Goal: Task Accomplishment & Management: Use online tool/utility

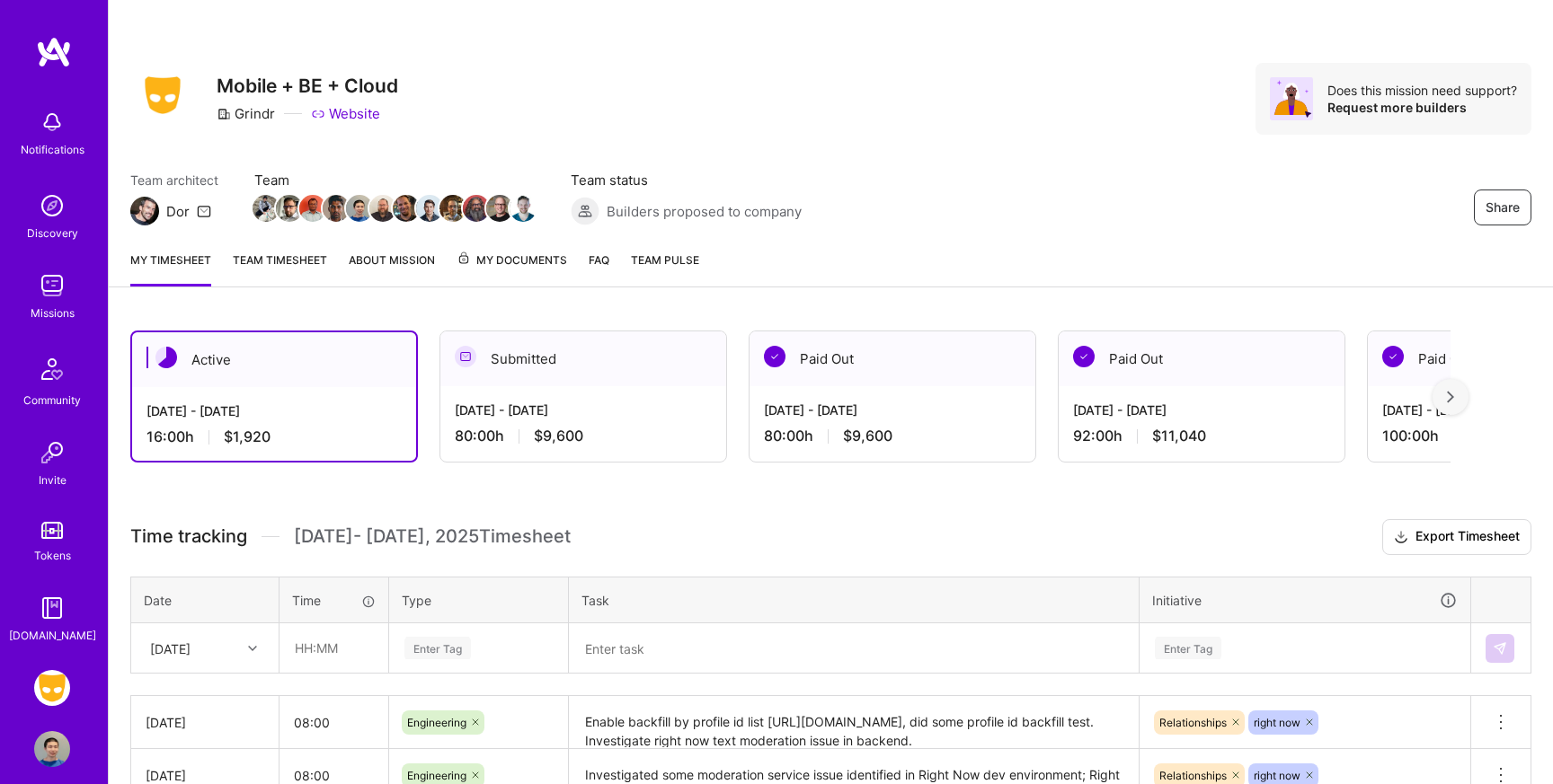
scroll to position [154, 0]
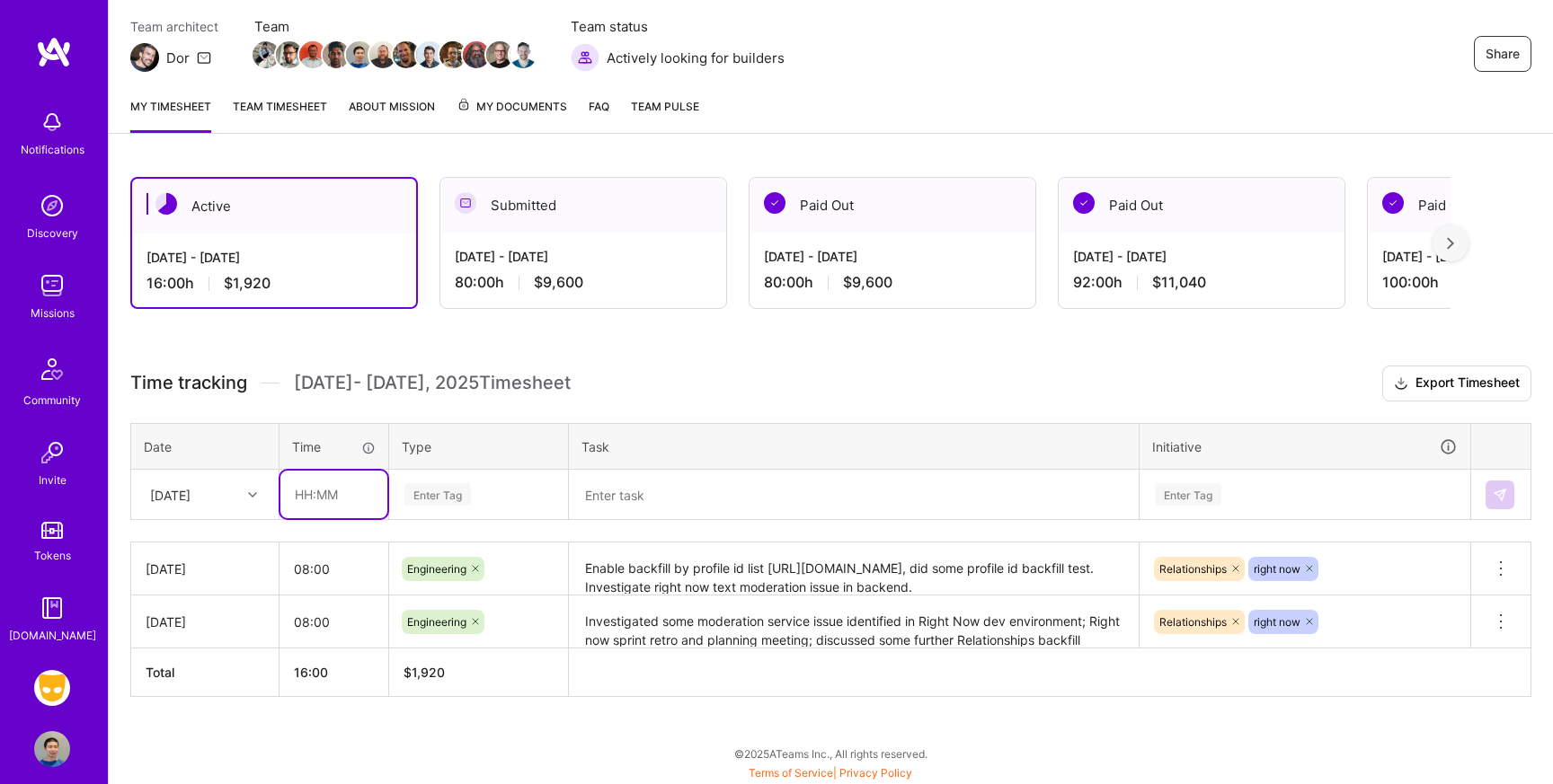
click at [329, 492] on input "text" at bounding box center [333, 494] width 107 height 47
type input "08:00"
type input "engin"
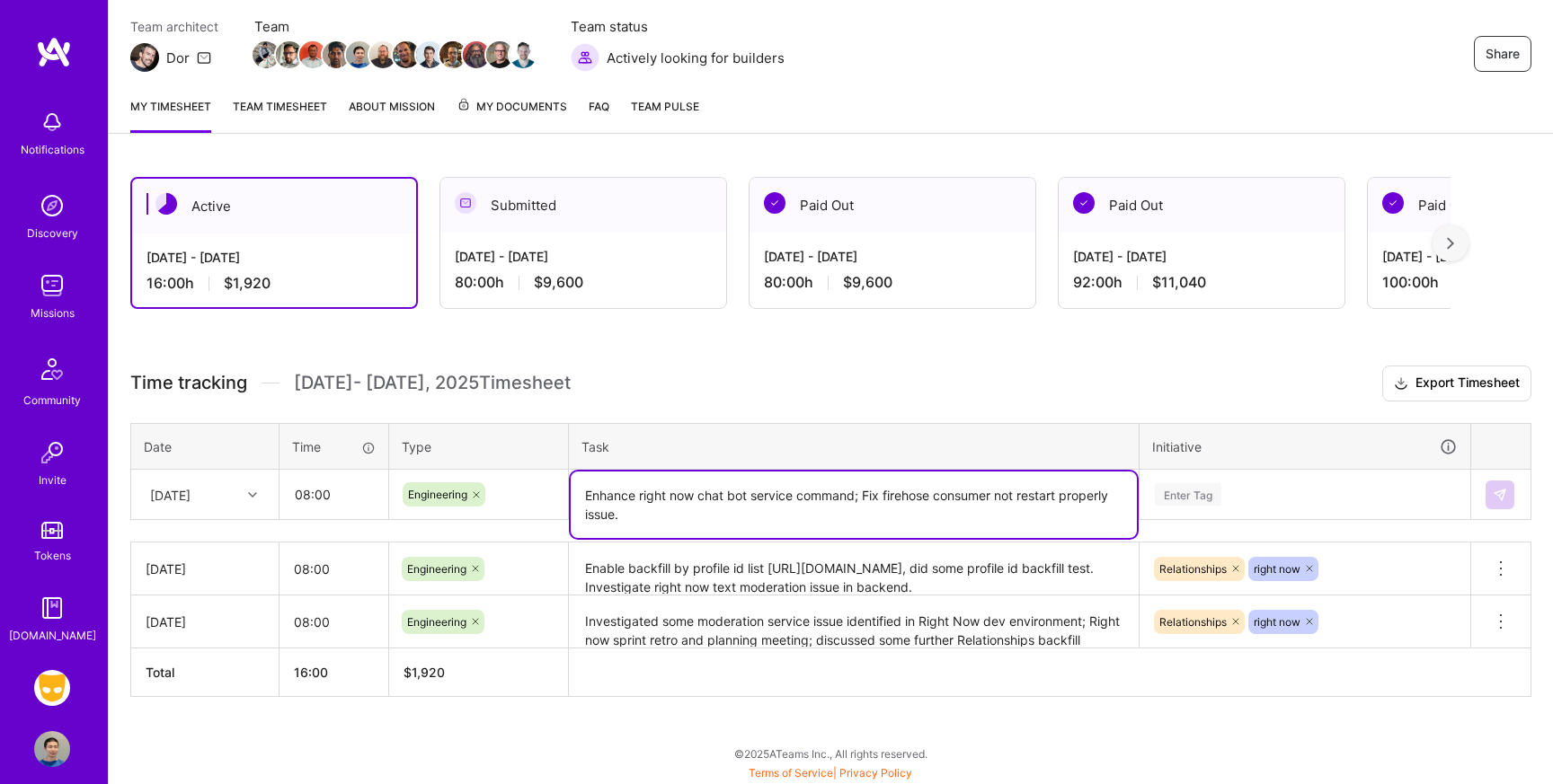
paste textarea "[URL][DOMAIN_NAME]"
type textarea "Enhance right now chat bot service command; Fix firehose consumer not restart p…"
click at [1258, 495] on div "Enter Tag" at bounding box center [1305, 493] width 329 height 46
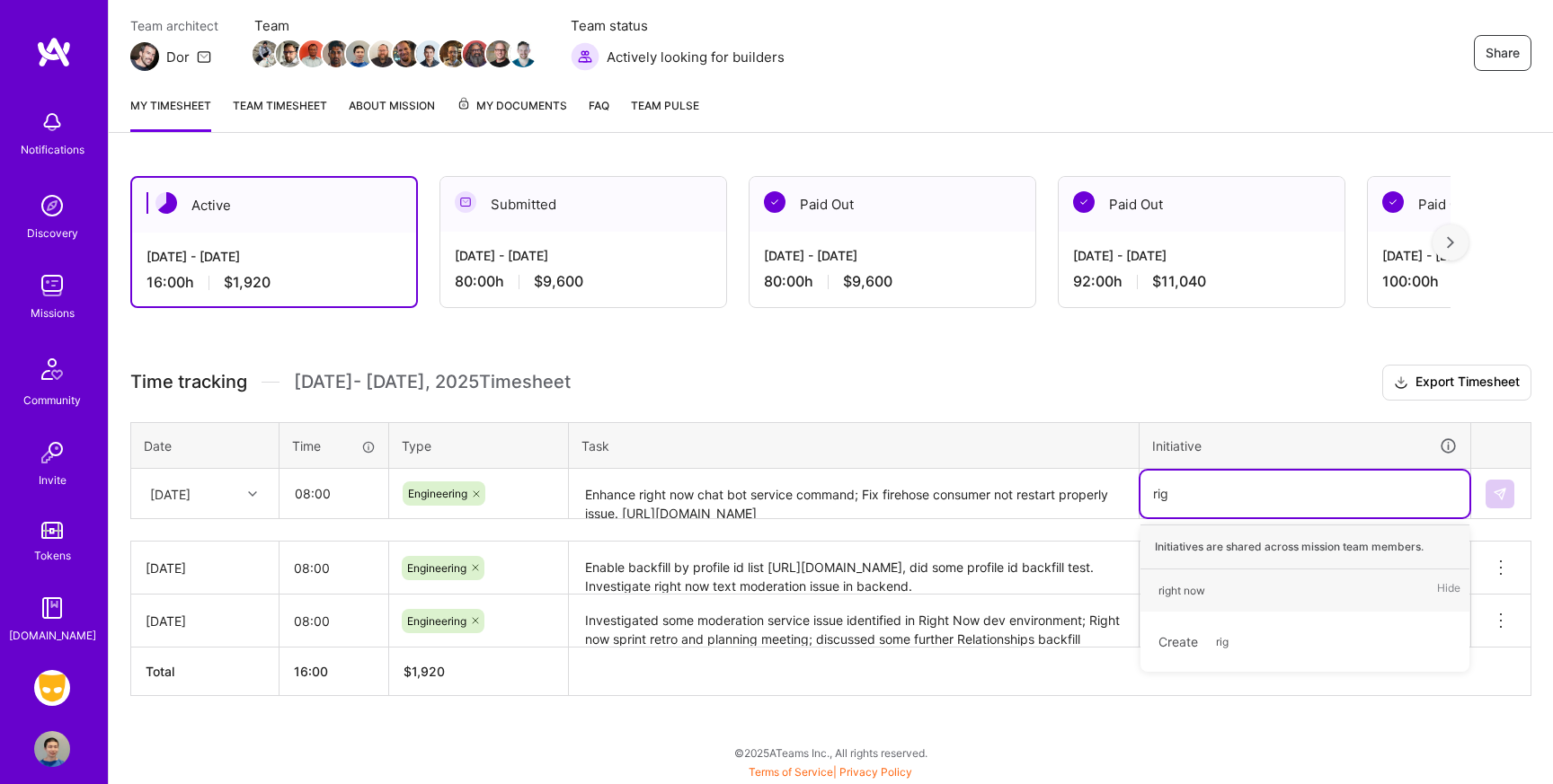
scroll to position [154, 0]
type input "righ"
click at [1260, 590] on div "right now Hide" at bounding box center [1305, 591] width 329 height 42
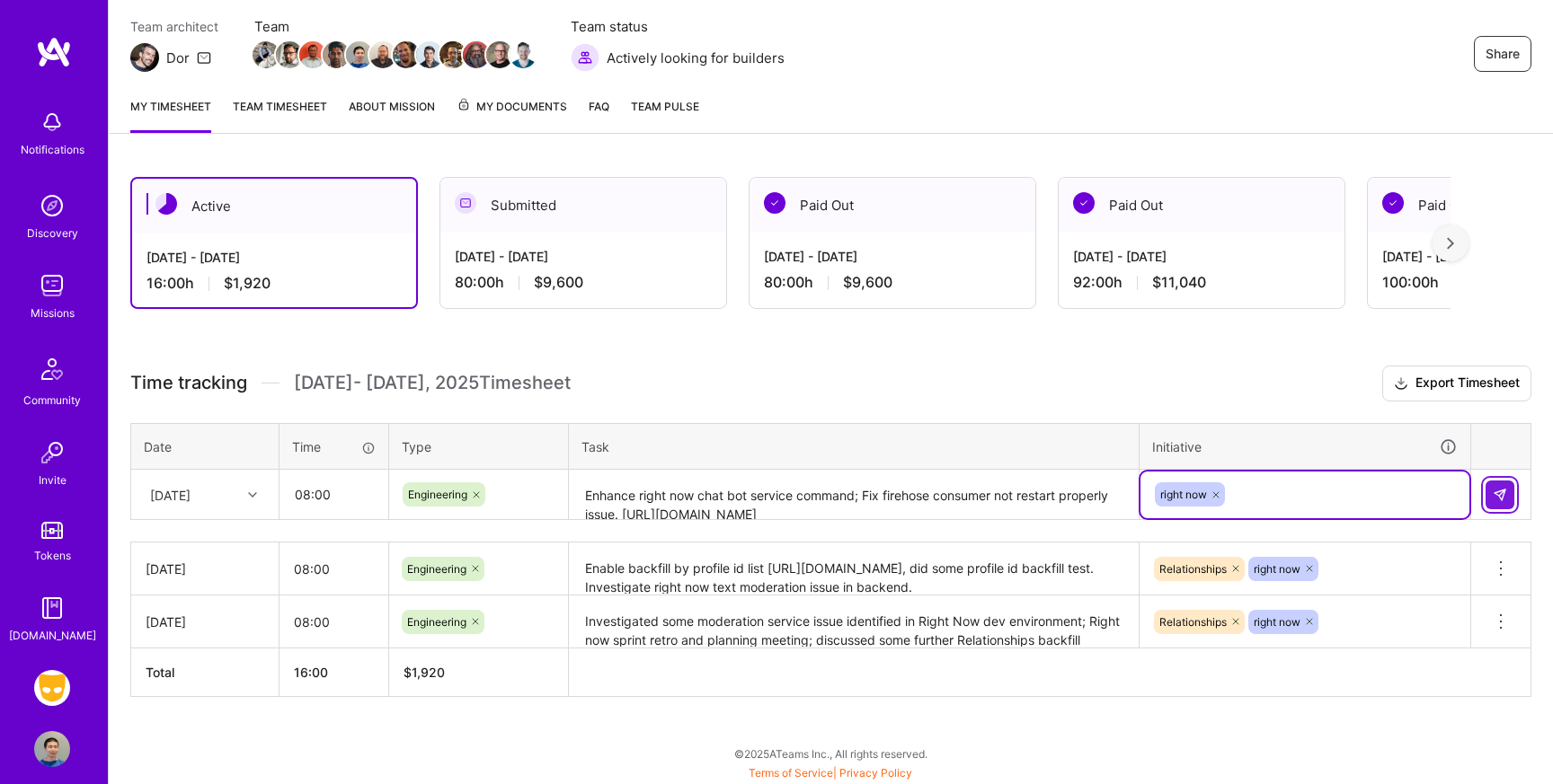
click at [1493, 501] on button at bounding box center [1499, 494] width 29 height 29
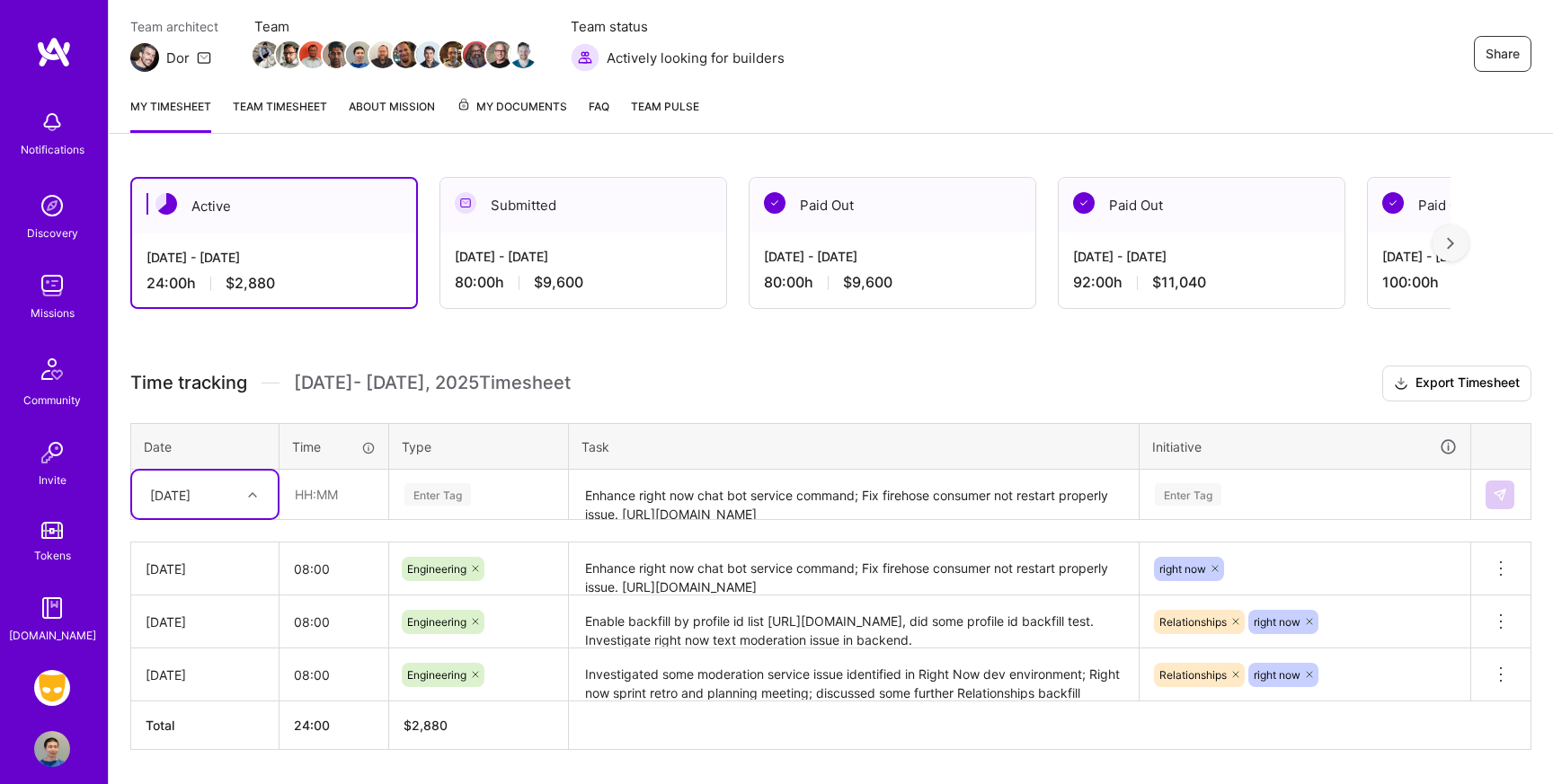
click at [291, 107] on link "Team timesheet" at bounding box center [280, 114] width 95 height 35
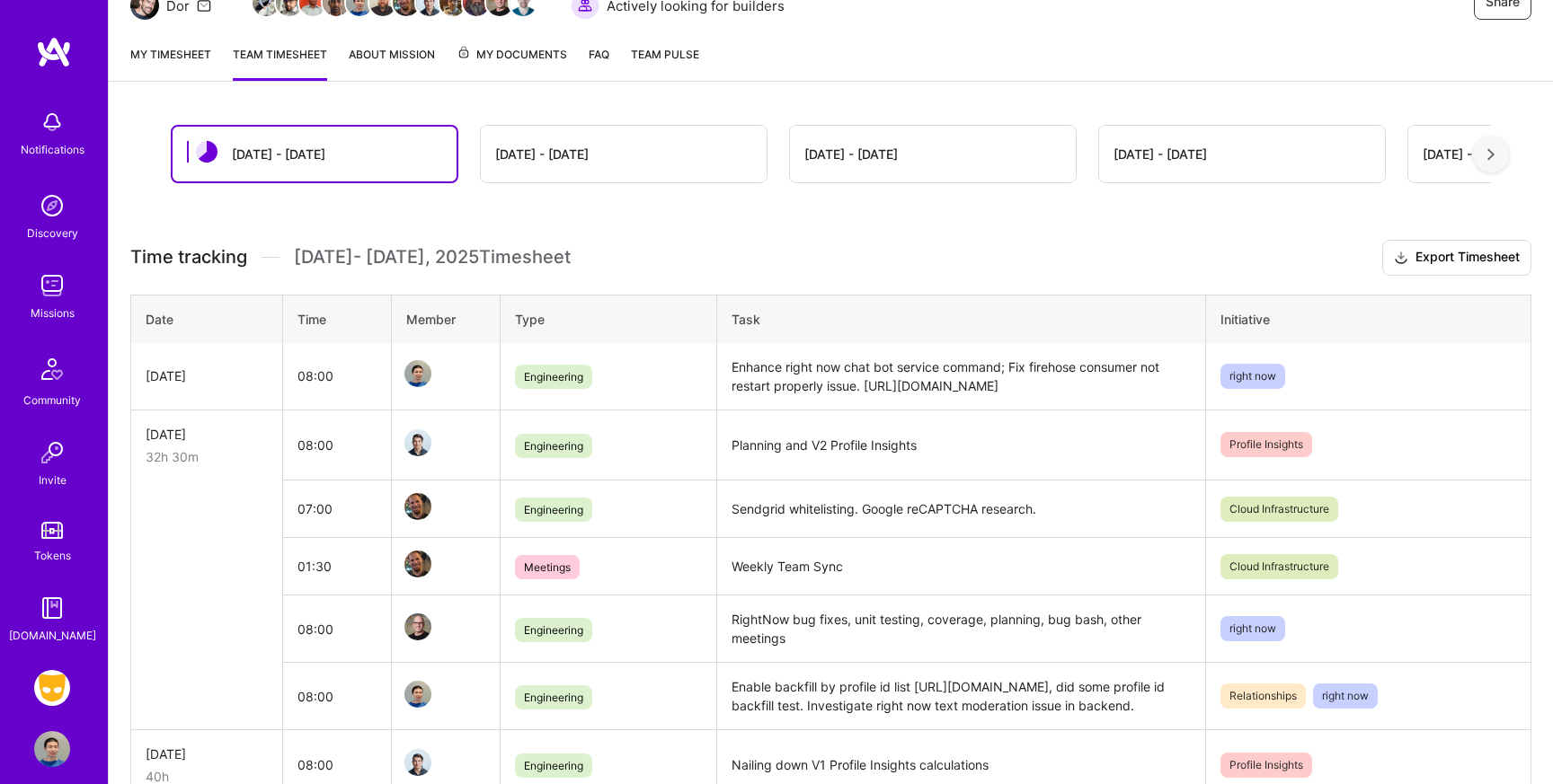
scroll to position [242, 0]
